Goal: Task Accomplishment & Management: Use online tool/utility

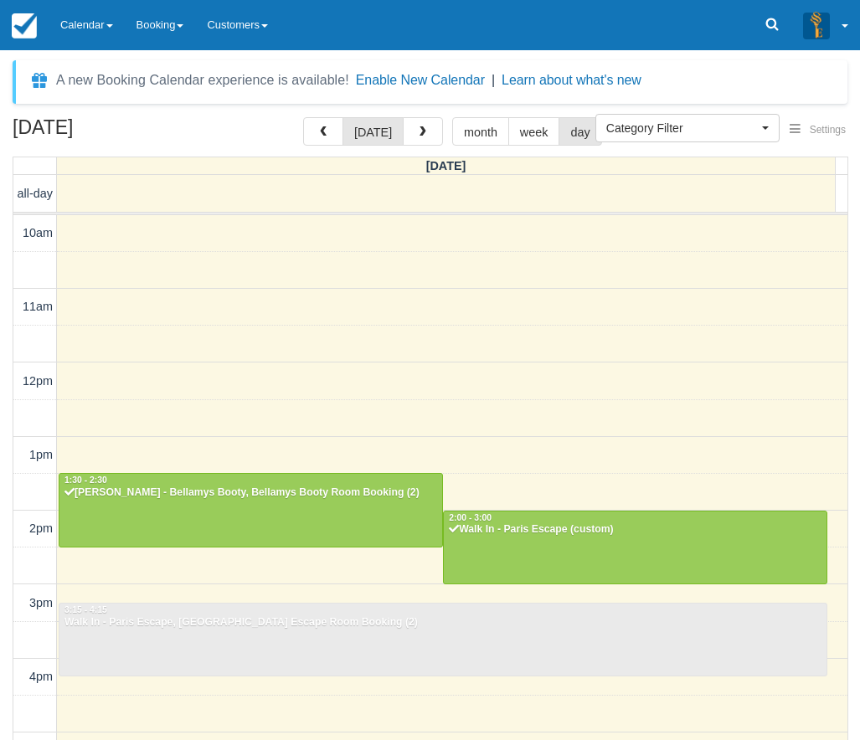
select select
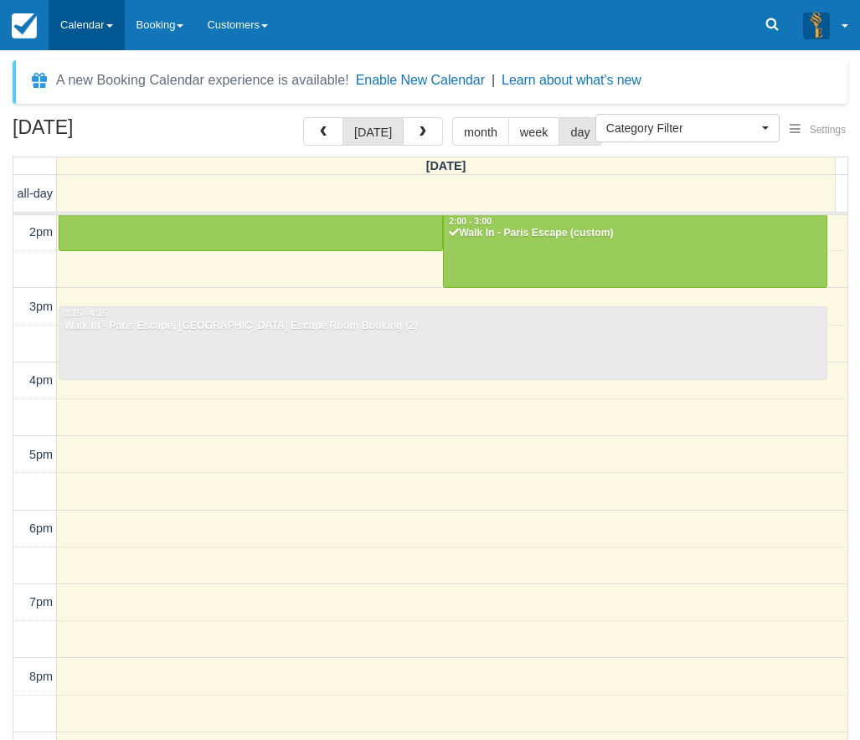
click at [66, 18] on link "Calendar" at bounding box center [87, 25] width 76 height 50
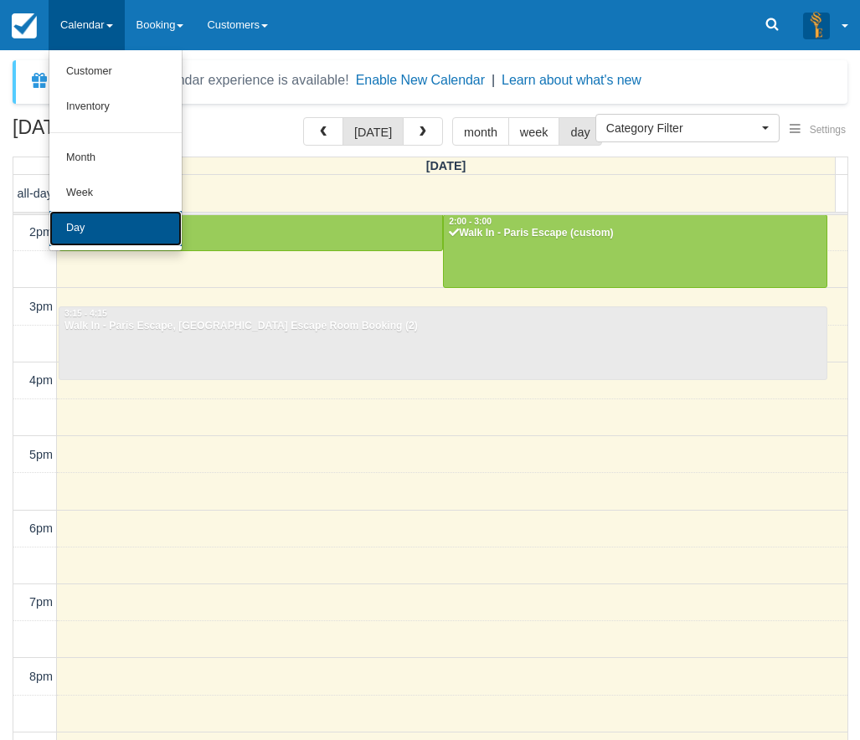
click at [131, 239] on link "Day" at bounding box center [115, 228] width 132 height 35
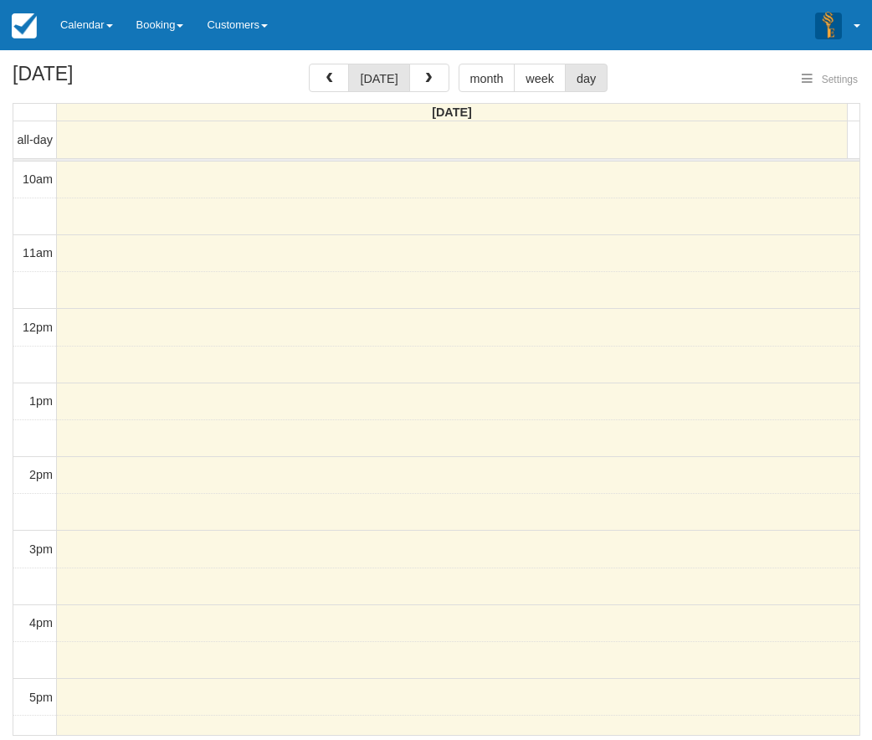
select select
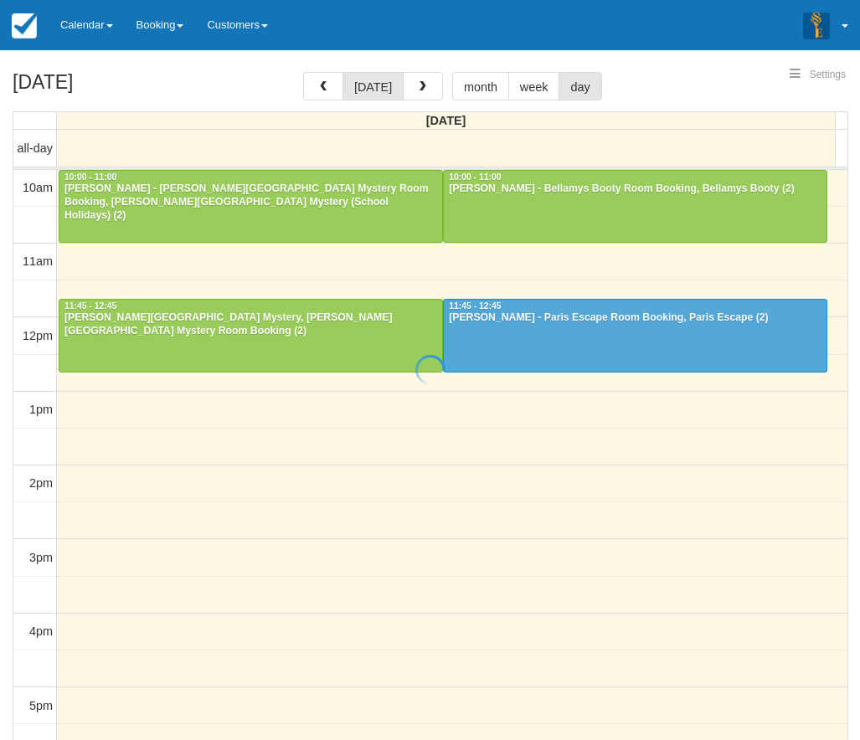
select select
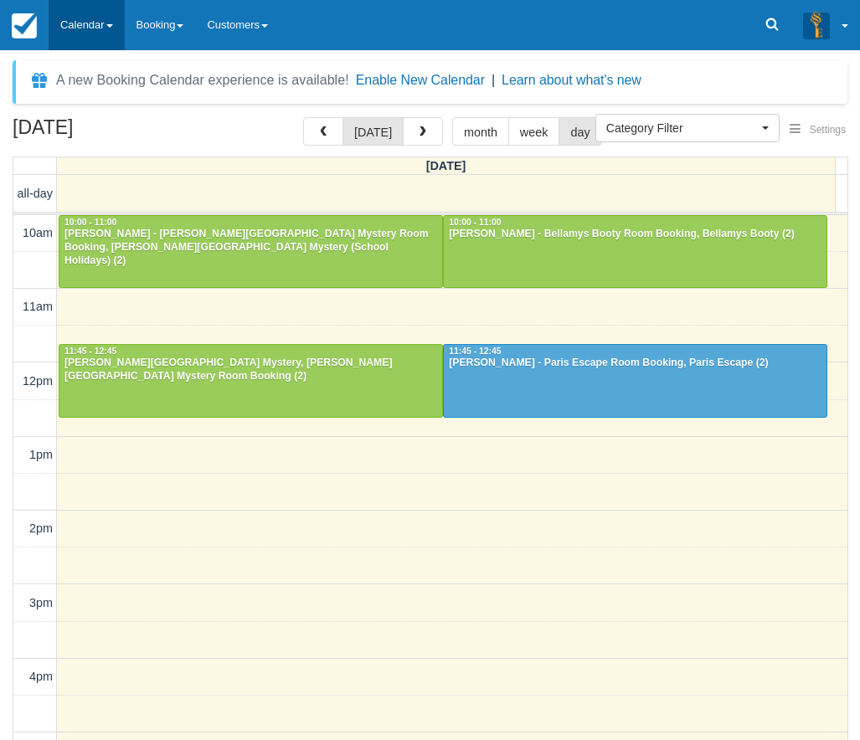
click at [95, 26] on link "Calendar" at bounding box center [87, 25] width 76 height 50
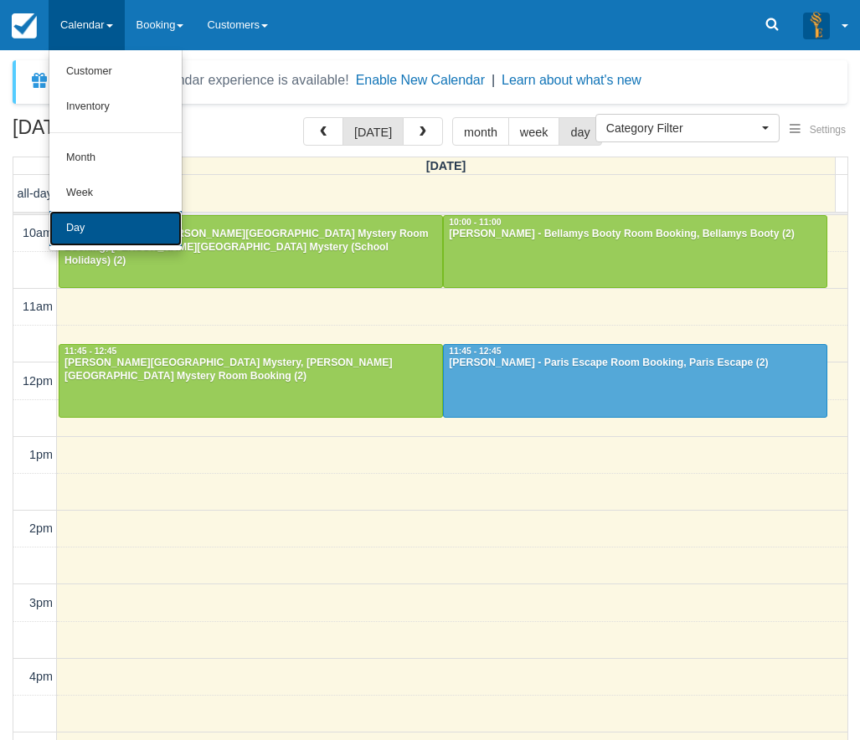
click at [121, 215] on link "Day" at bounding box center [115, 228] width 132 height 35
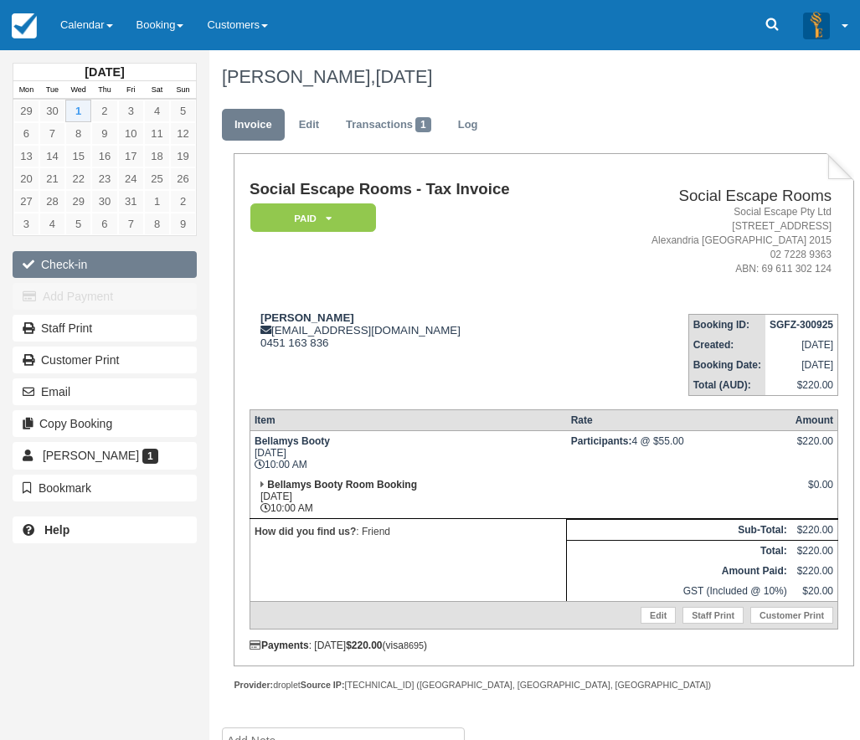
click at [105, 260] on button "Check-in" at bounding box center [105, 264] width 184 height 27
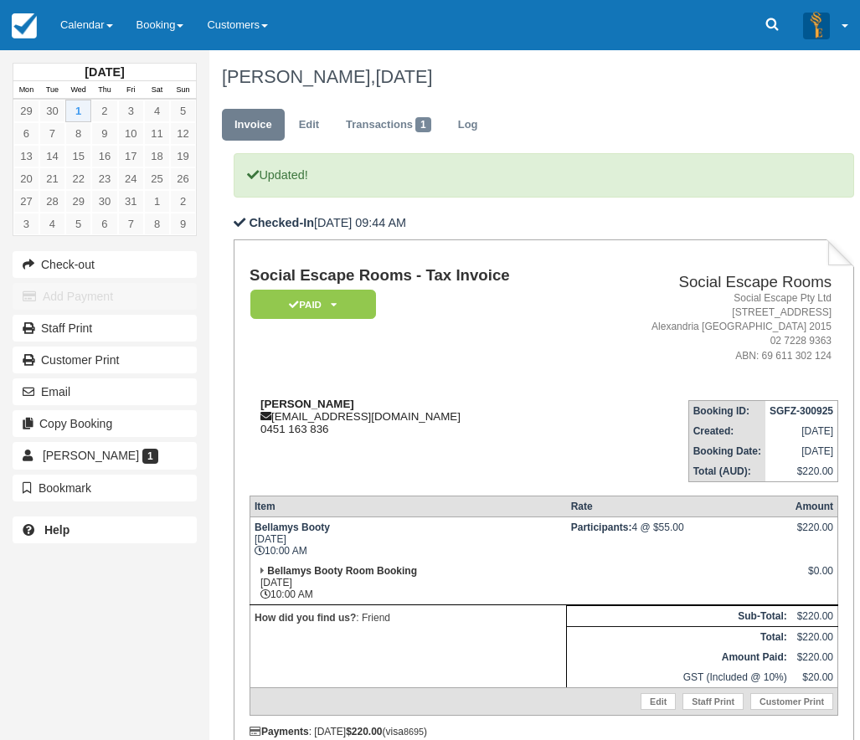
click at [277, 405] on strong "Naomi Nogawa-Lewy" at bounding box center [307, 404] width 94 height 13
drag, startPoint x: 277, startPoint y: 405, endPoint x: 343, endPoint y: 405, distance: 66.1
click at [343, 405] on strong "Naomi Nogawa-Lewy" at bounding box center [307, 404] width 94 height 13
click at [400, 395] on td "Naomi Nogawa-Lewy arbitraryobligatoryusername@gmail.com 0451 163 836" at bounding box center [417, 434] width 337 height 95
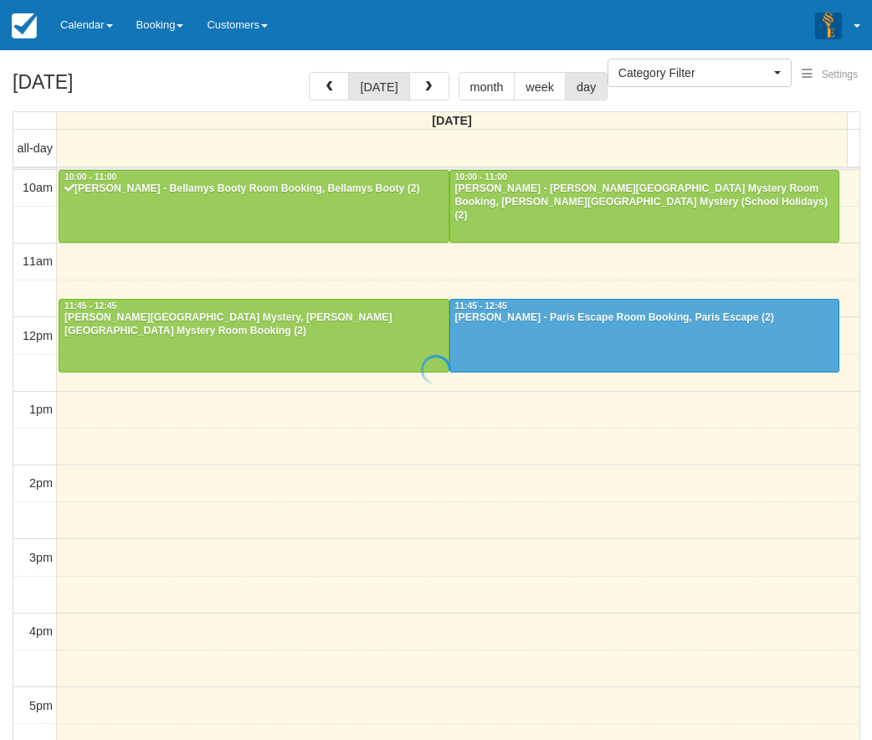
select select
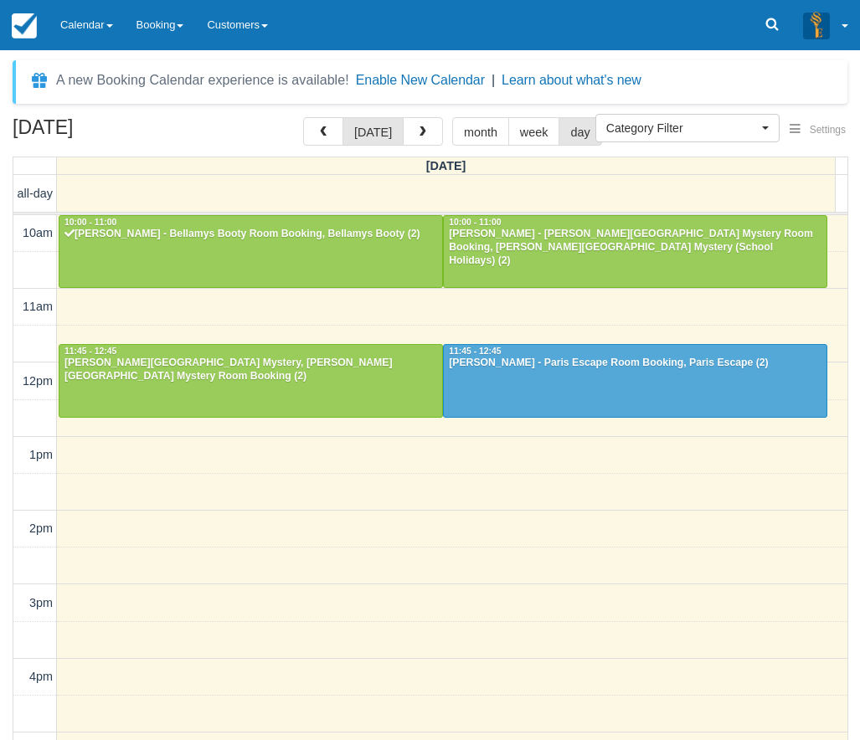
click at [7, 442] on div "[DATE] [DATE] month week day [DATE] all-day 10am 11am 12pm 1pm 2pm 3pm 4pm 5pm …" at bounding box center [430, 453] width 860 height 672
click at [78, 16] on link "Calendar" at bounding box center [87, 25] width 76 height 50
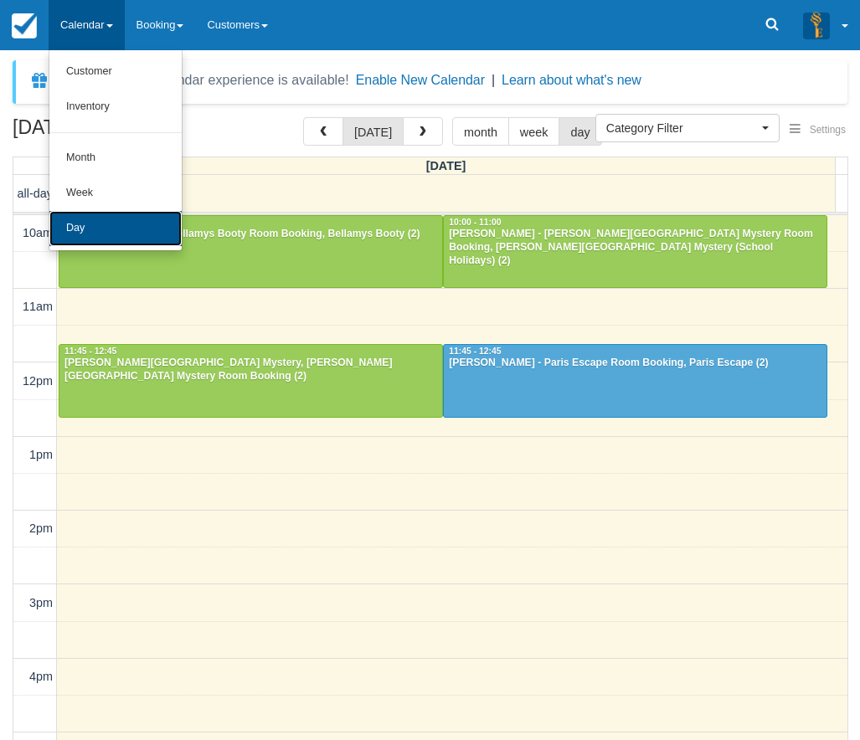
click at [107, 218] on link "Day" at bounding box center [115, 228] width 132 height 35
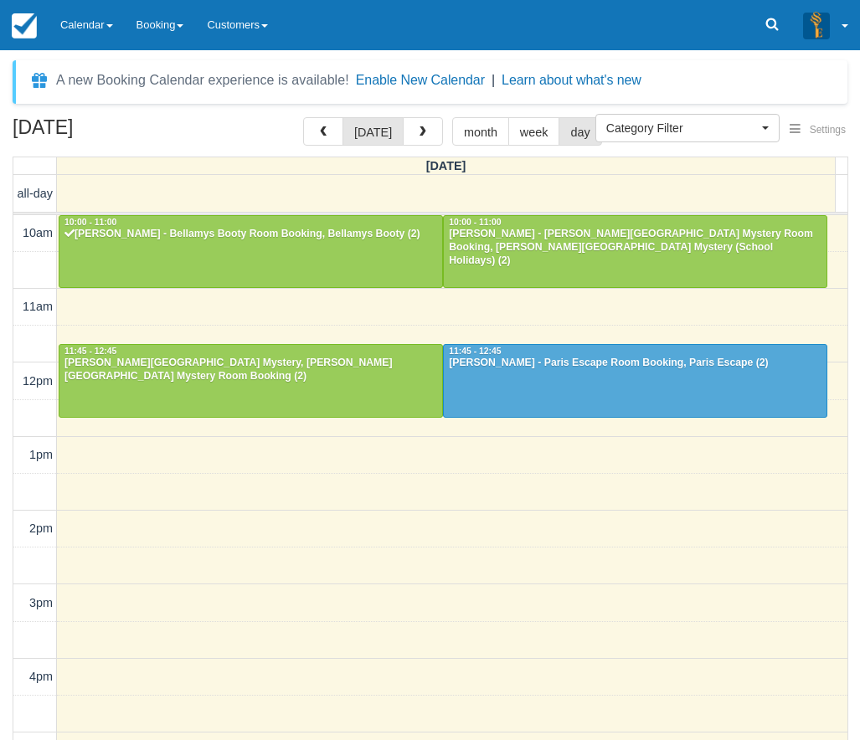
select select
click at [3, 412] on div "[DATE] [DATE] month week day [DATE] all-day 10am 11am 12pm 1pm 2pm 3pm 4pm 5pm …" at bounding box center [430, 453] width 860 height 672
click at [7, 506] on div "[DATE] [DATE] month week day [DATE] all-day 10am 11am 12pm 1pm 2pm 3pm 4pm 5pm …" at bounding box center [430, 453] width 860 height 672
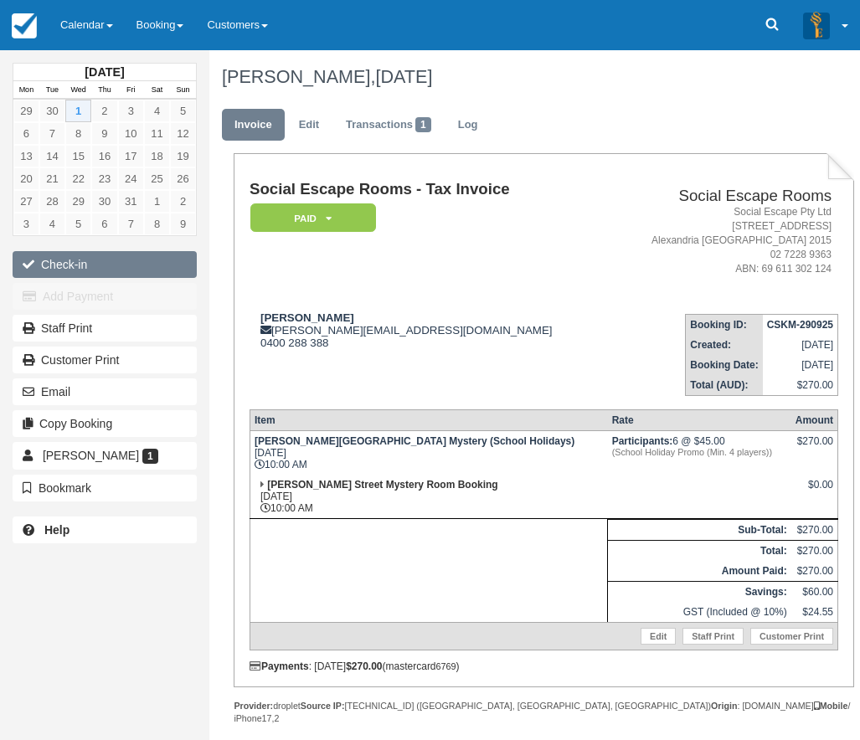
click at [116, 259] on button "Check-in" at bounding box center [105, 264] width 184 height 27
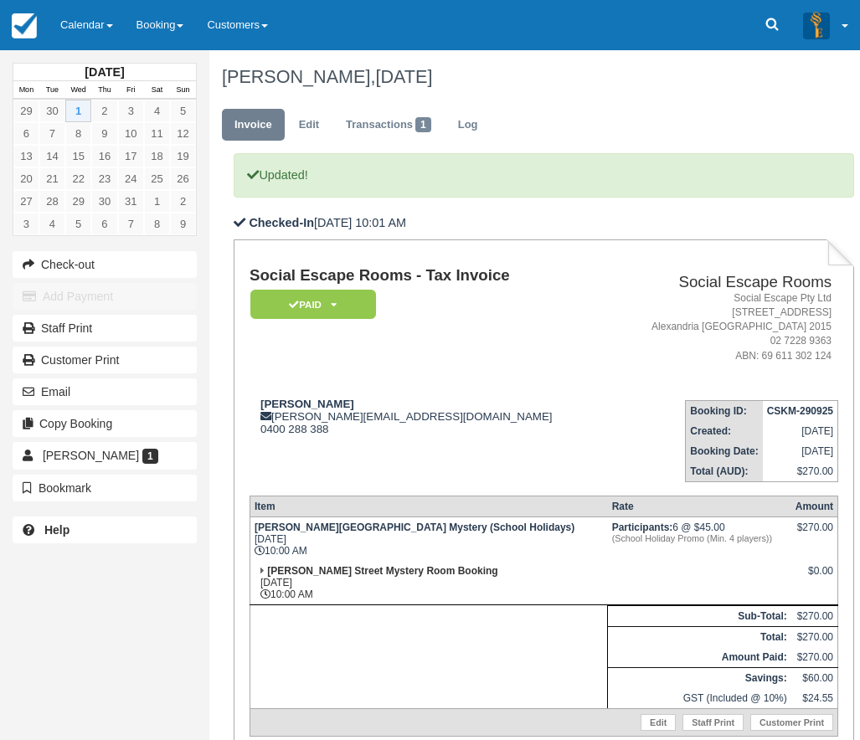
click at [470, 474] on td "[PERSON_NAME] [PERSON_NAME][EMAIL_ADDRESS][DOMAIN_NAME] 0400 288 388" at bounding box center [428, 434] width 359 height 95
